Goal: Task Accomplishment & Management: Use online tool/utility

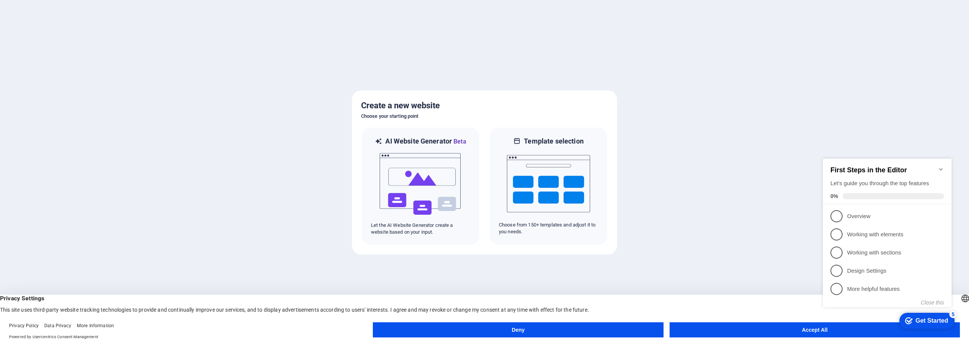
click at [775, 331] on button "Accept All" at bounding box center [814, 329] width 290 height 15
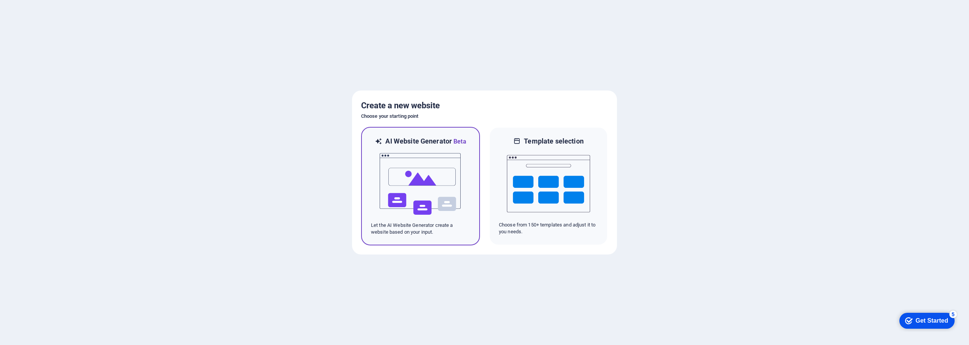
click at [433, 191] on img at bounding box center [420, 184] width 83 height 76
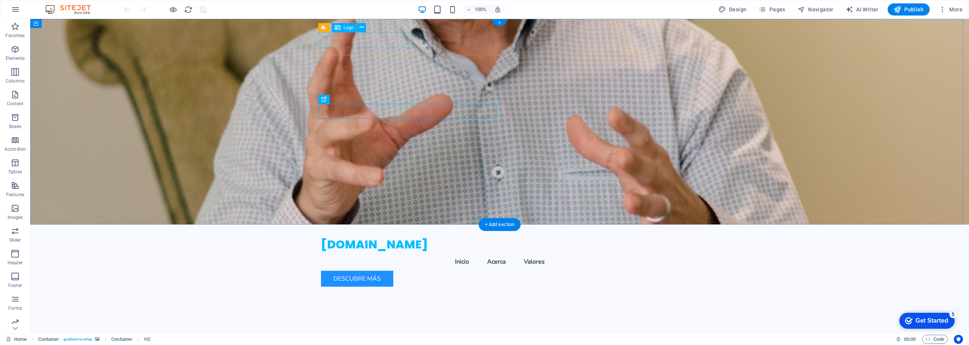
click at [391, 237] on div "[DOMAIN_NAME]" at bounding box center [499, 245] width 357 height 16
click at [395, 237] on div "[DOMAIN_NAME]" at bounding box center [499, 245] width 357 height 16
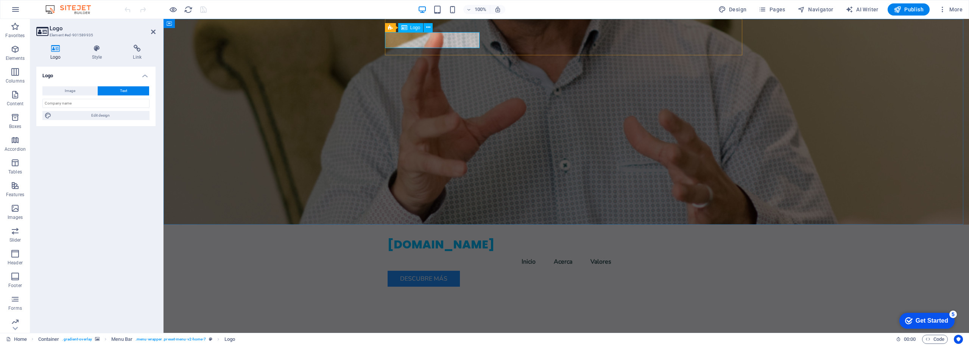
click at [449, 237] on div "[DOMAIN_NAME]" at bounding box center [566, 245] width 357 height 16
click at [435, 237] on div "[DOMAIN_NAME]" at bounding box center [566, 245] width 357 height 16
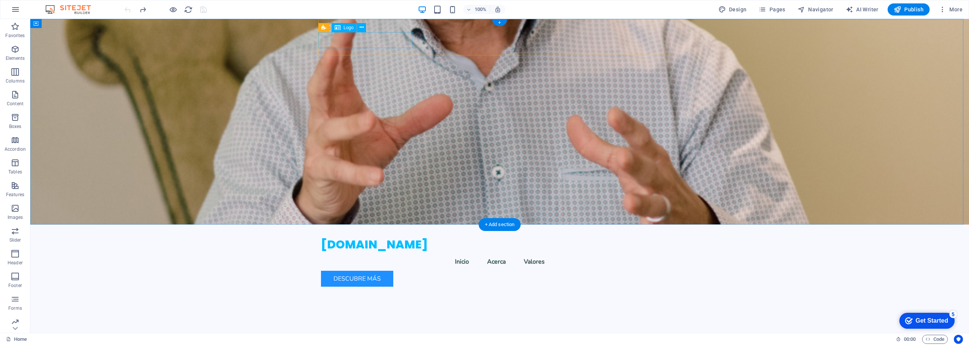
click at [386, 237] on div "[DOMAIN_NAME]" at bounding box center [499, 245] width 357 height 16
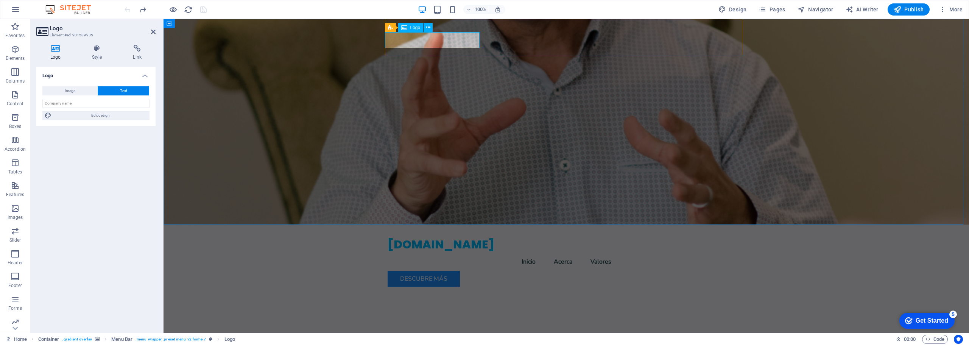
click at [442, 237] on div "[DOMAIN_NAME]" at bounding box center [566, 245] width 357 height 16
click at [89, 107] on input "text" at bounding box center [95, 103] width 107 height 9
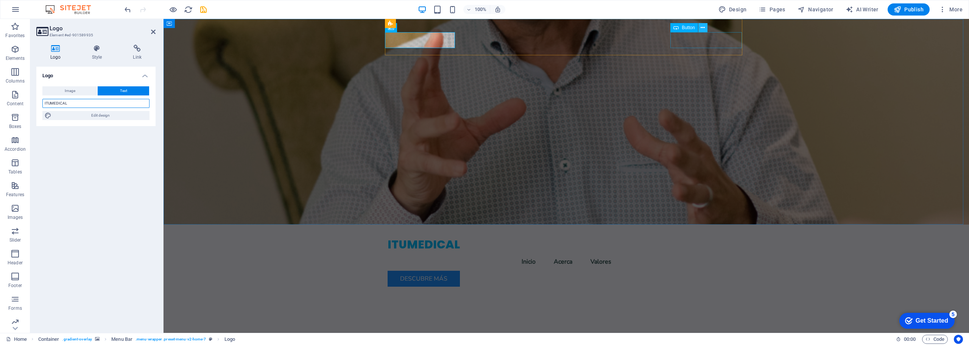
type input "ITUMEDICAL"
click at [701, 27] on icon at bounding box center [702, 28] width 4 height 8
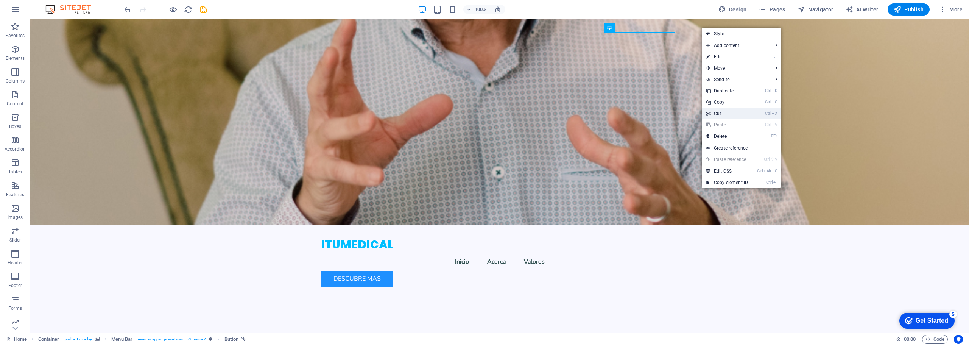
click at [733, 110] on link "Ctrl X Cut" at bounding box center [727, 113] width 51 height 11
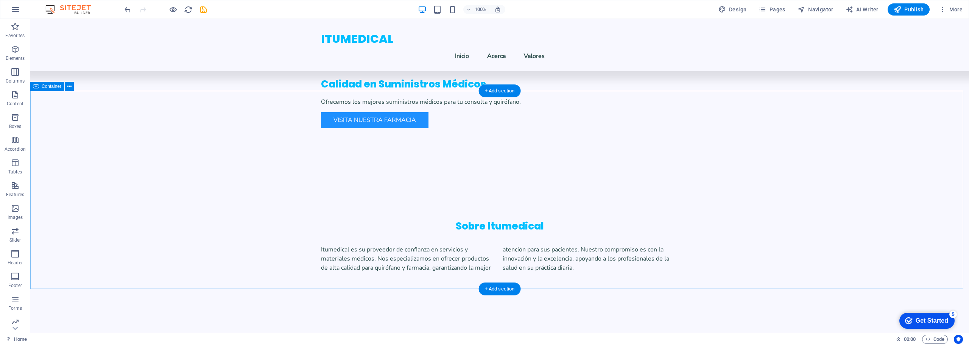
scroll to position [250, 0]
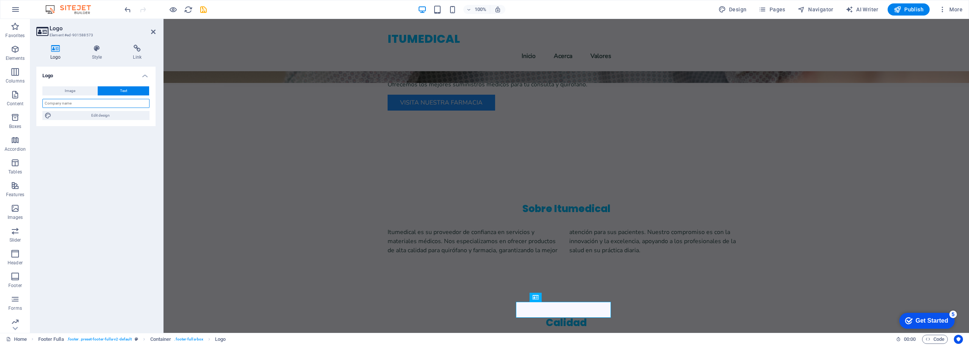
click at [79, 103] on input "text" at bounding box center [95, 103] width 107 height 9
type input "ITUMEDICAL"
click at [906, 6] on span "Publish" at bounding box center [908, 10] width 30 height 8
